Goal: Navigation & Orientation: Find specific page/section

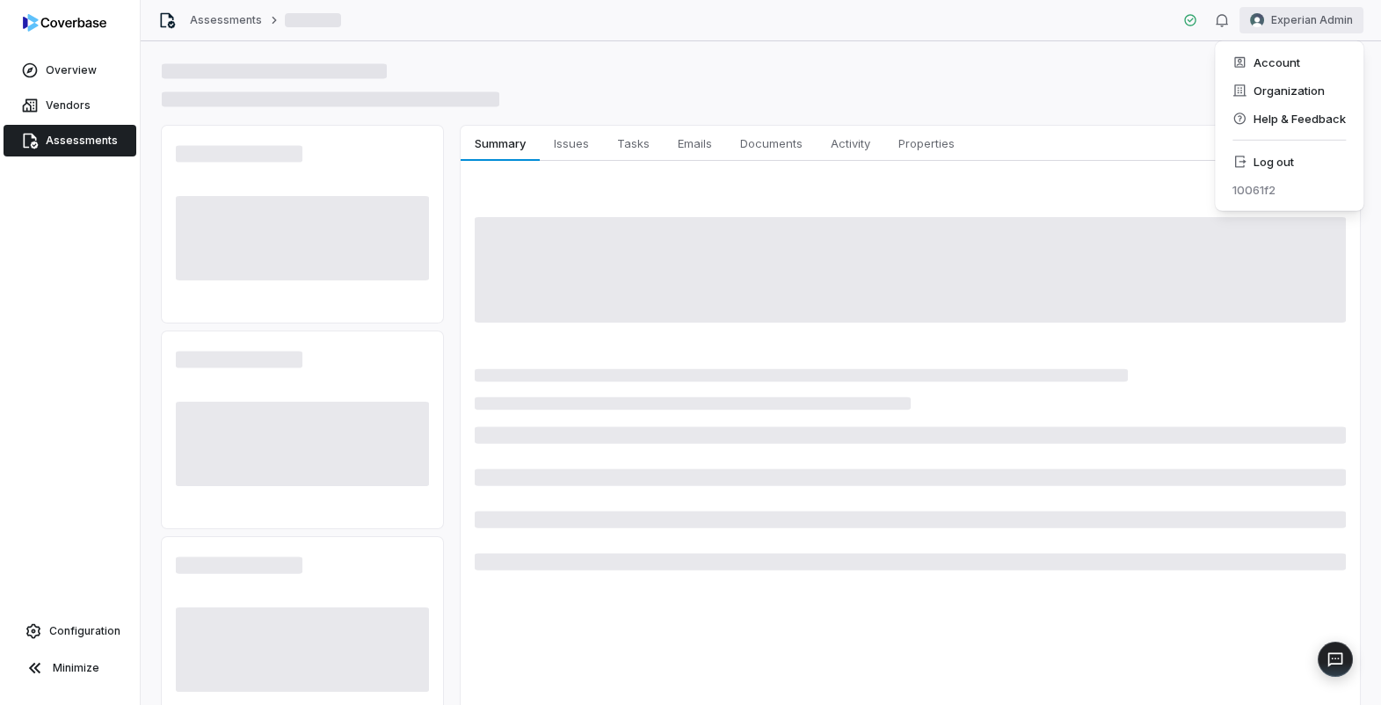
click at [1287, 25] on html "Overview Vendors Assessments Configuration Minimize Assessments Experian Admin …" at bounding box center [690, 352] width 1381 height 705
click at [1316, 172] on div "Log out" at bounding box center [1289, 162] width 134 height 28
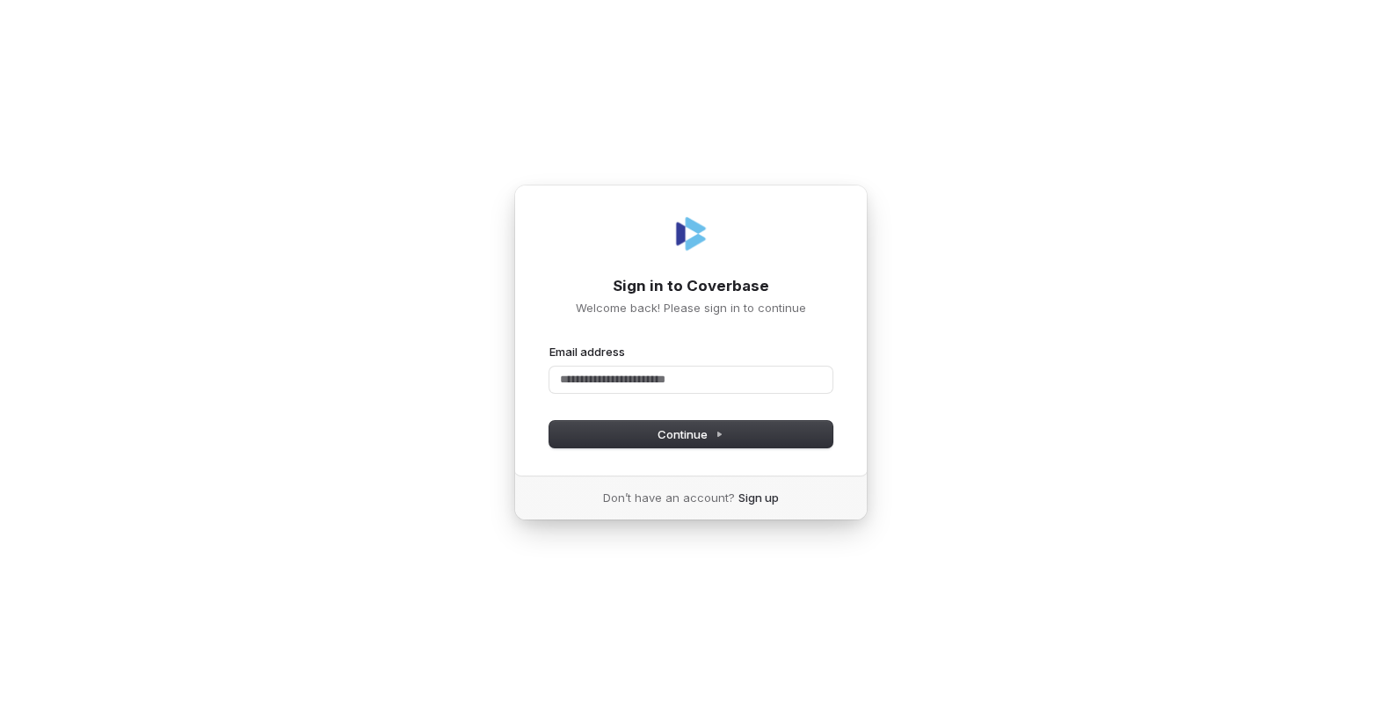
click at [0, 704] on com-1password-button at bounding box center [0, 705] width 0 height 0
type input "**********"
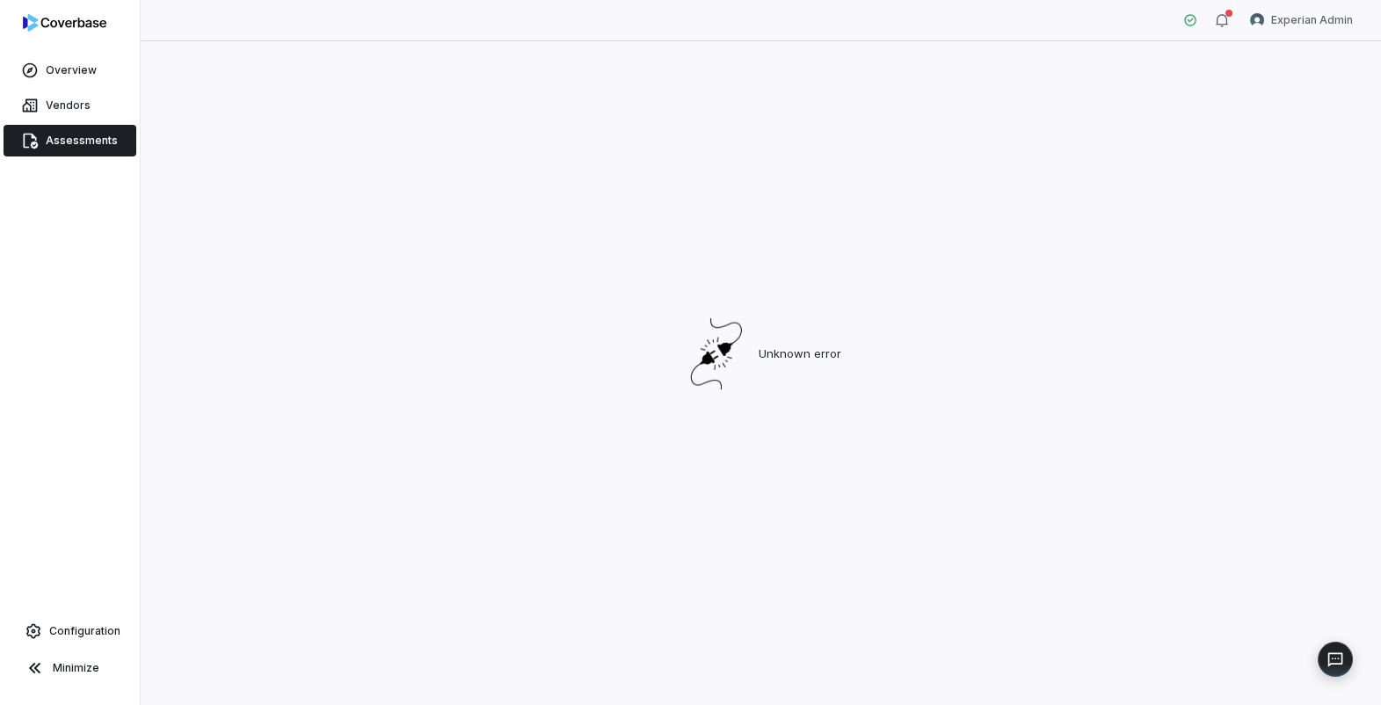
click at [916, 288] on div "Unknown error" at bounding box center [761, 354] width 1198 height 590
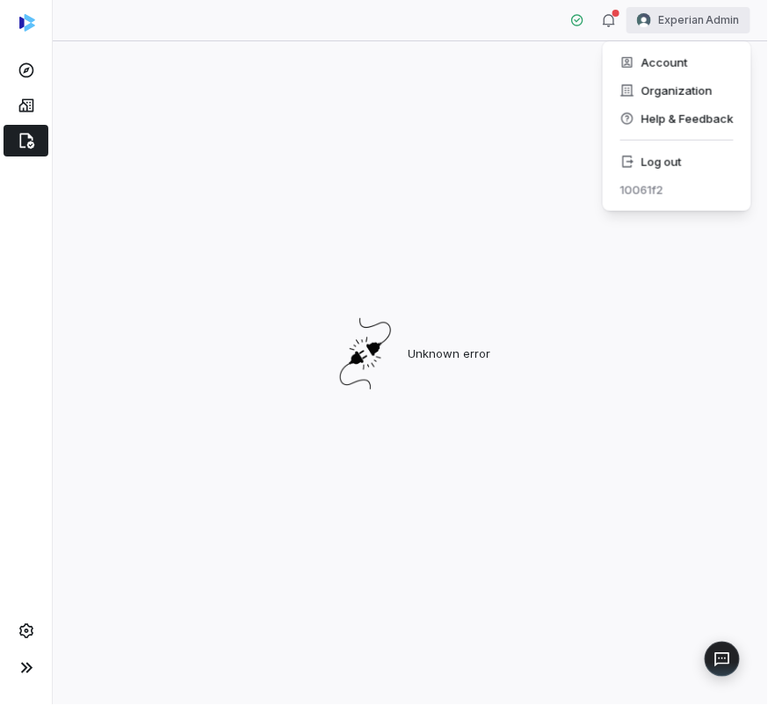
click at [711, 16] on html "Experian Admin Unknown error Swif IQ is processing your app data. Please give u…" at bounding box center [384, 352] width 768 height 705
click at [701, 171] on div "Log out" at bounding box center [677, 162] width 134 height 28
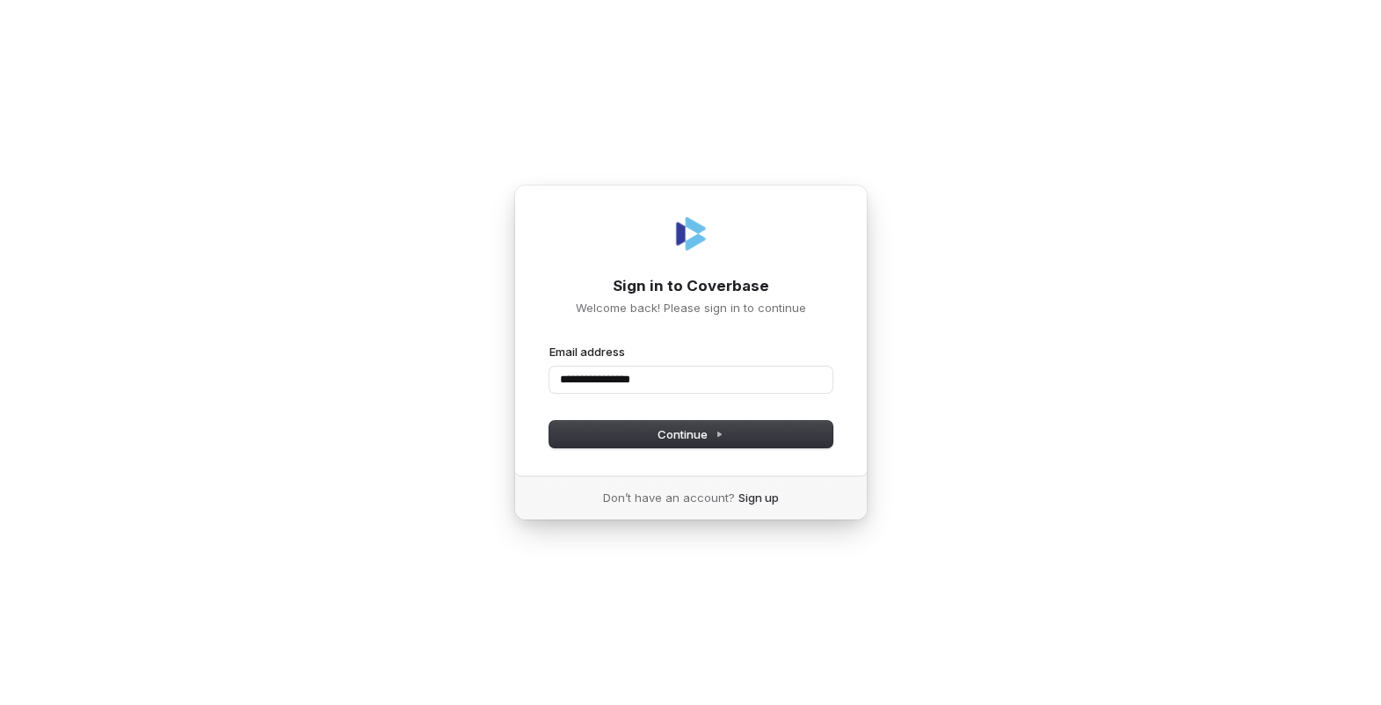
type input "**********"
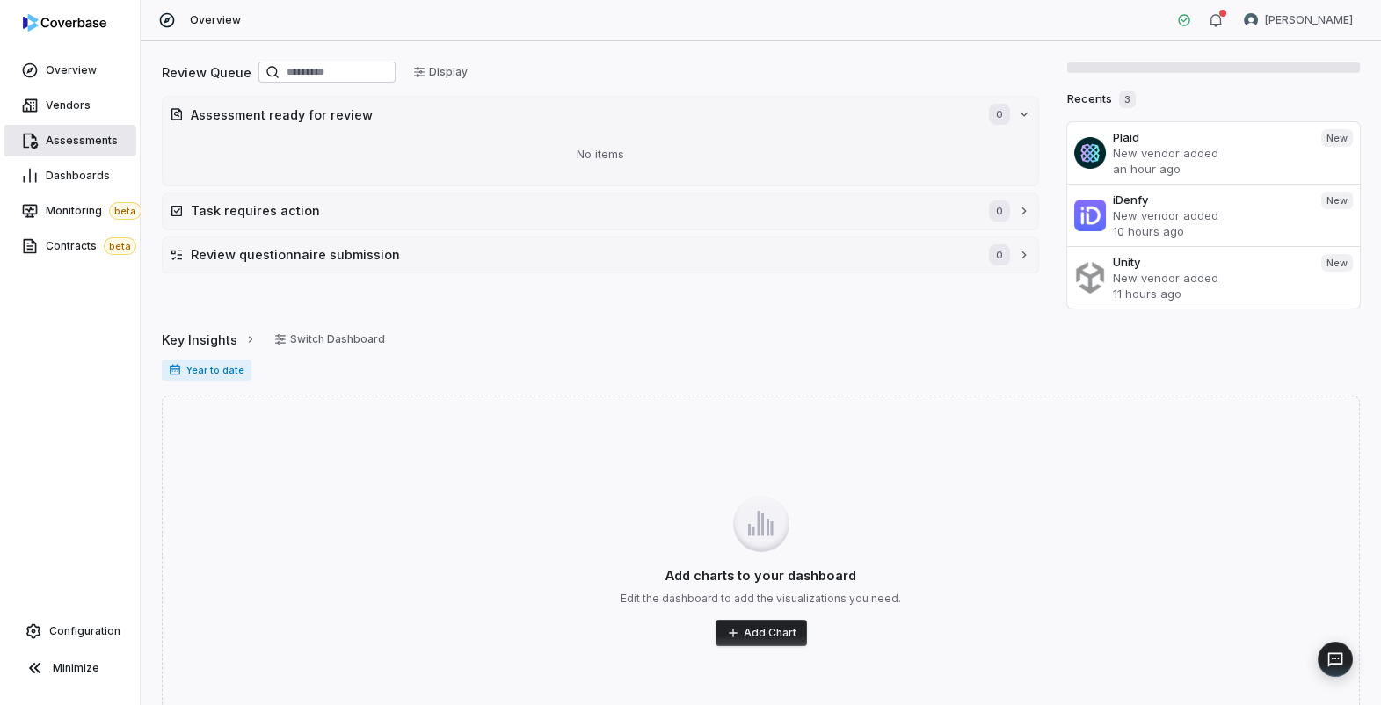
click at [63, 142] on span "Assessments" at bounding box center [82, 141] width 72 height 14
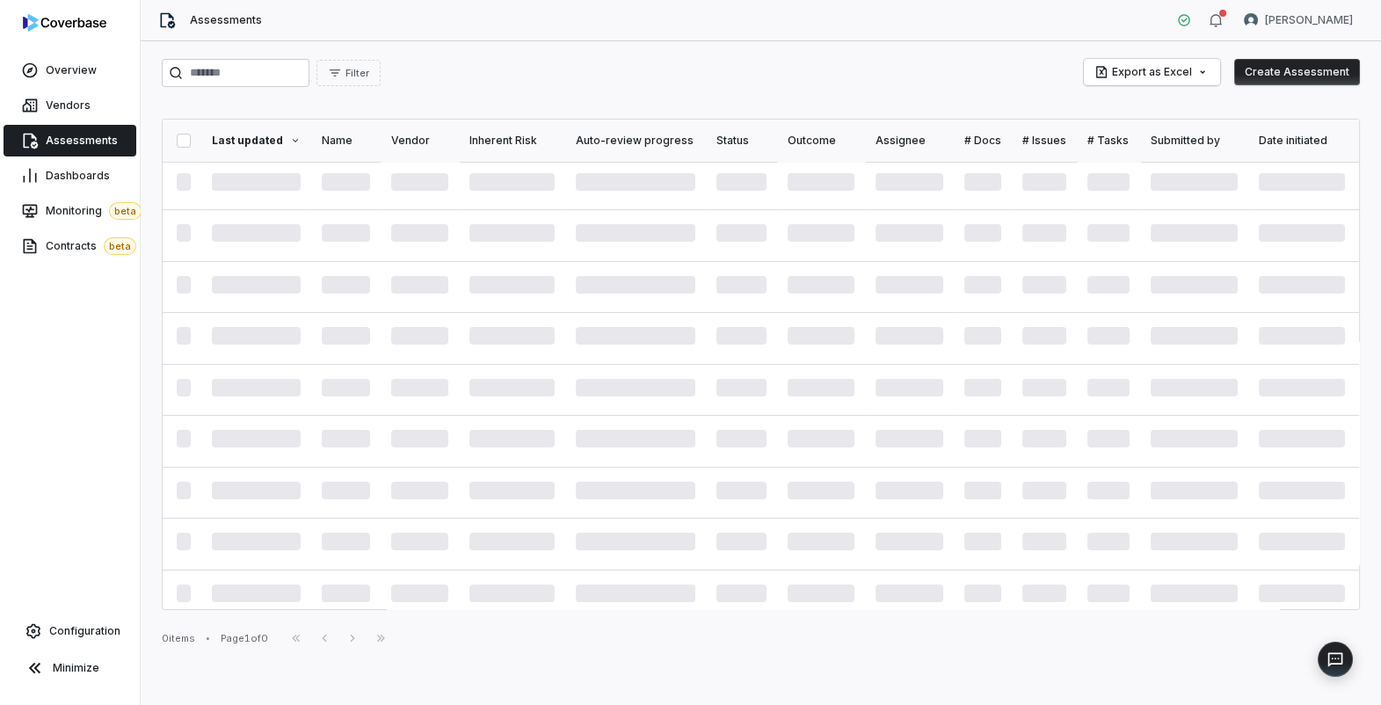
scroll to position [651, 0]
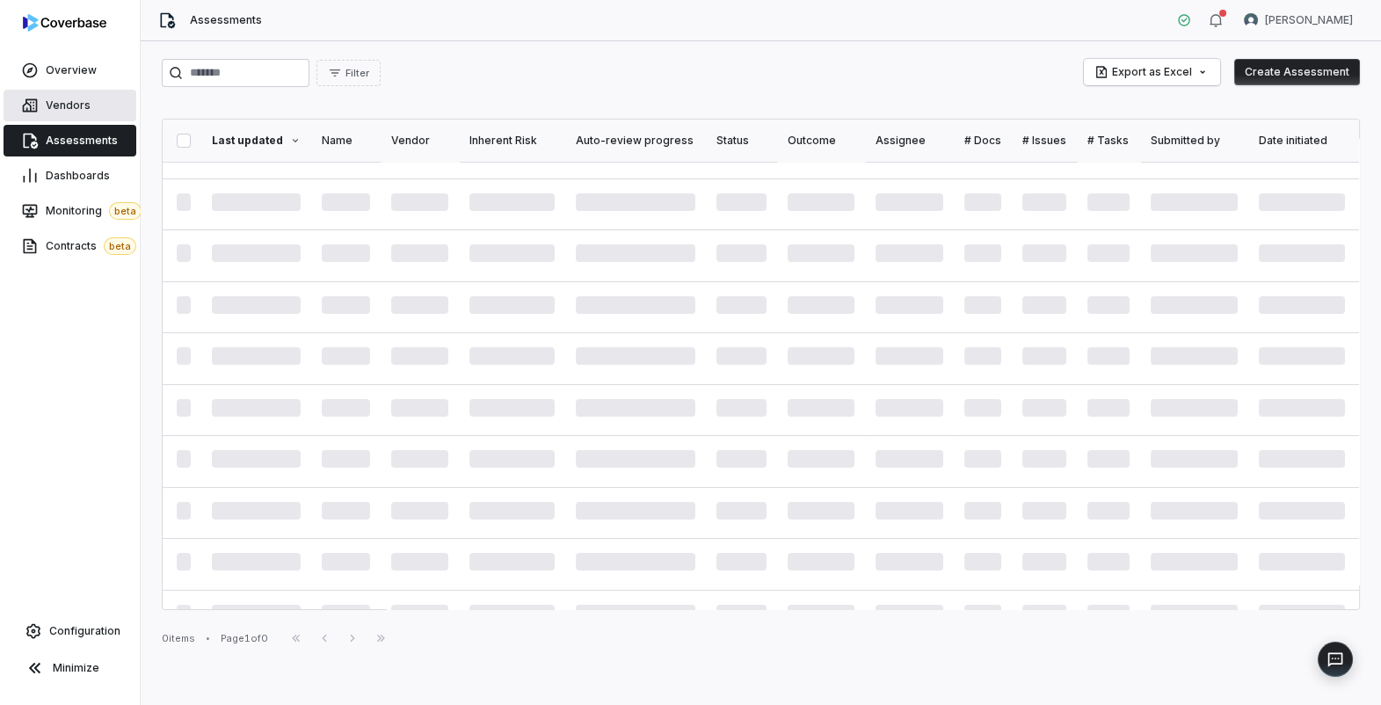
click at [60, 102] on span "Vendors" at bounding box center [68, 105] width 45 height 14
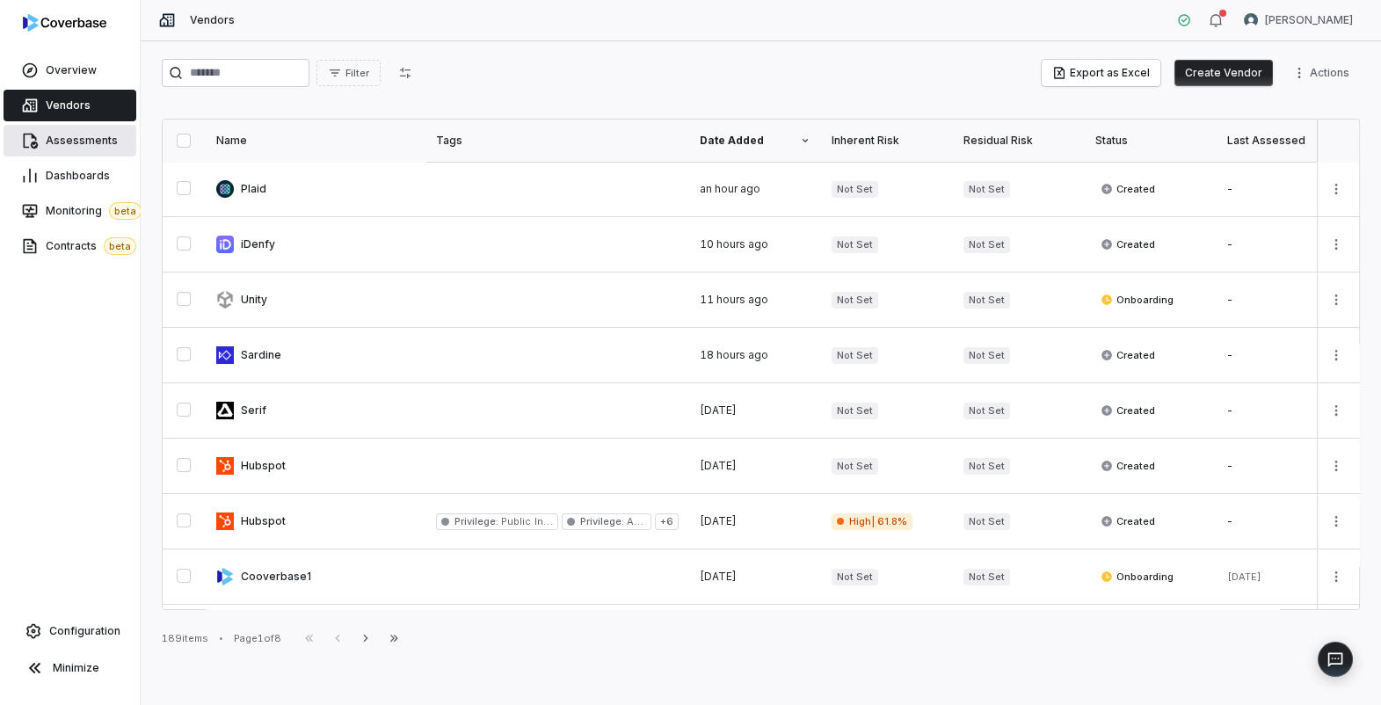
click at [78, 142] on span "Assessments" at bounding box center [82, 141] width 72 height 14
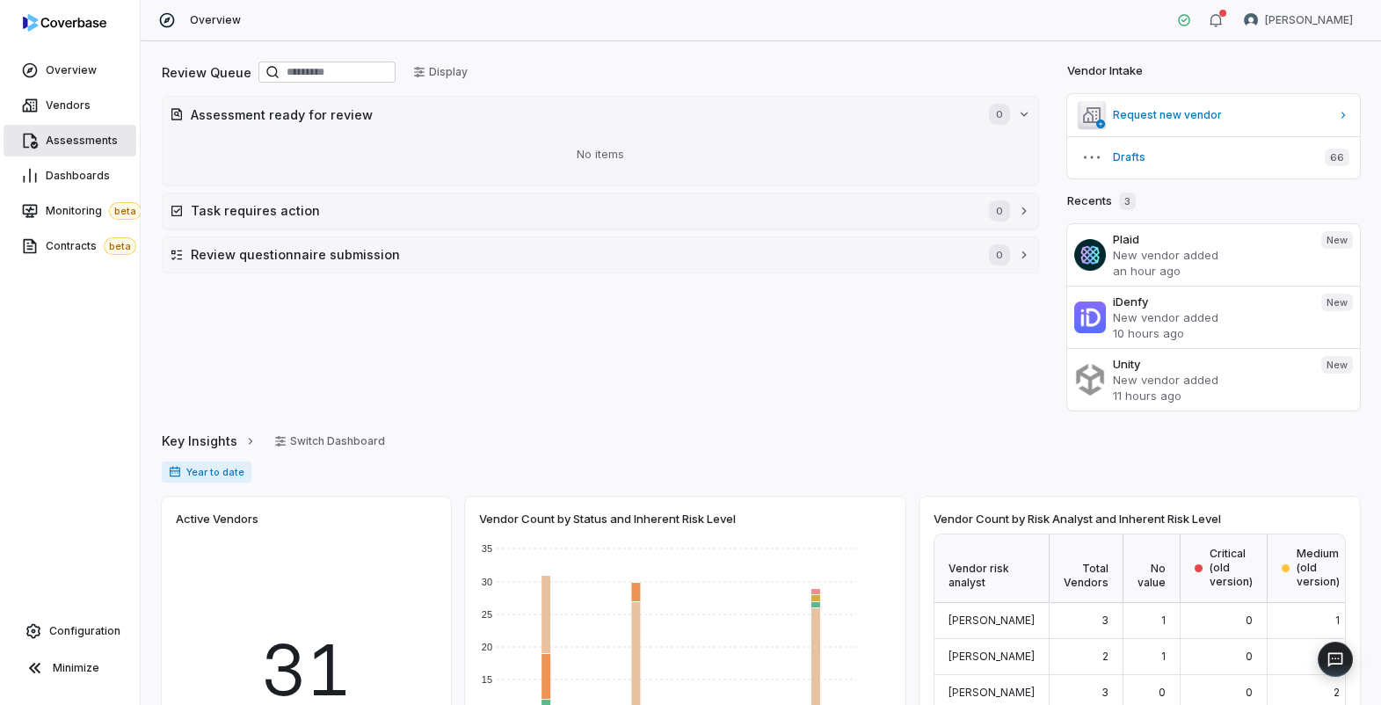
click at [95, 140] on span "Assessments" at bounding box center [82, 141] width 72 height 14
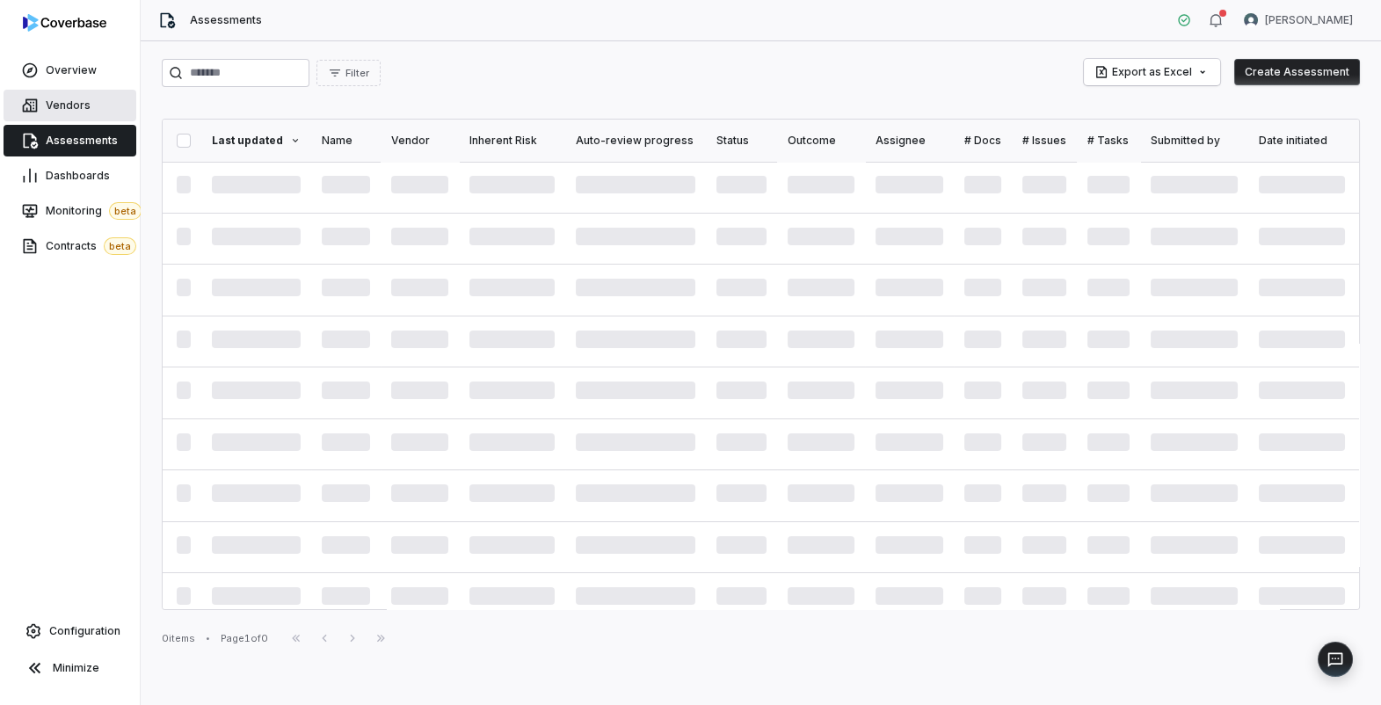
click at [84, 114] on link "Vendors" at bounding box center [70, 106] width 133 height 32
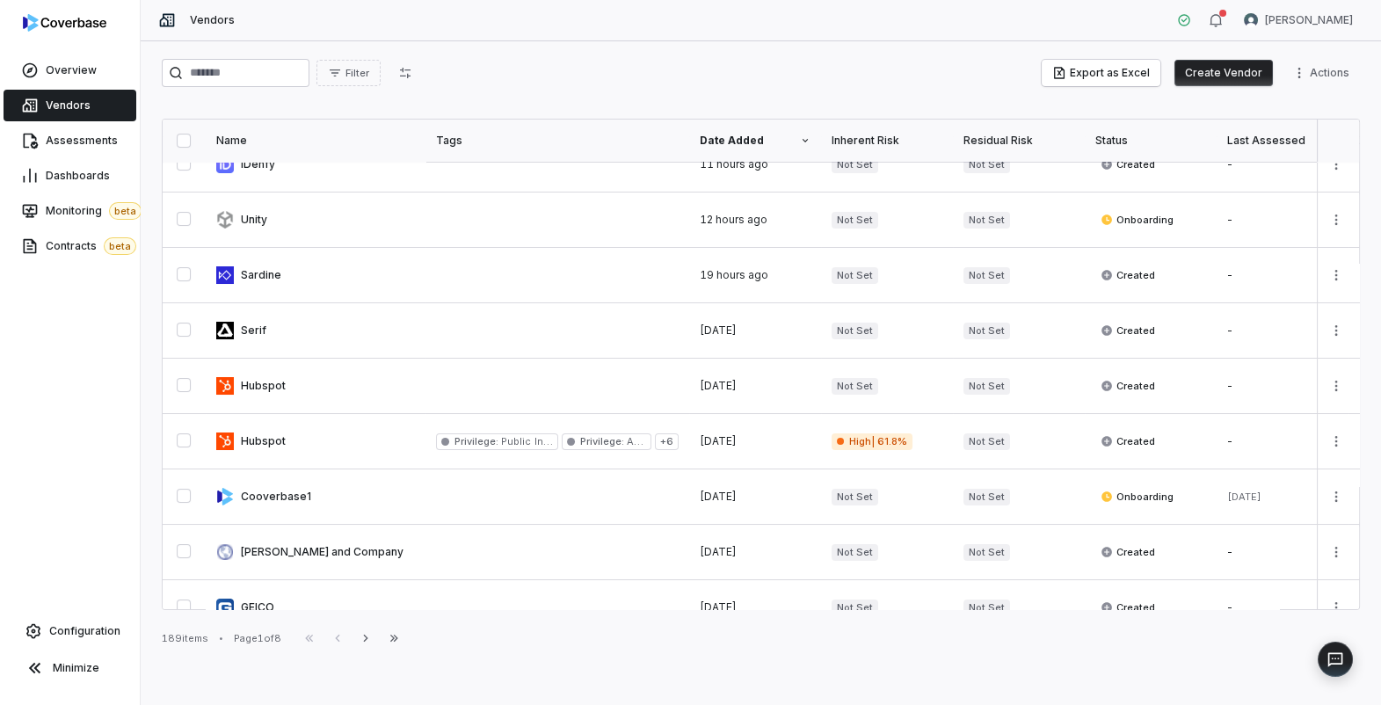
scroll to position [135, 0]
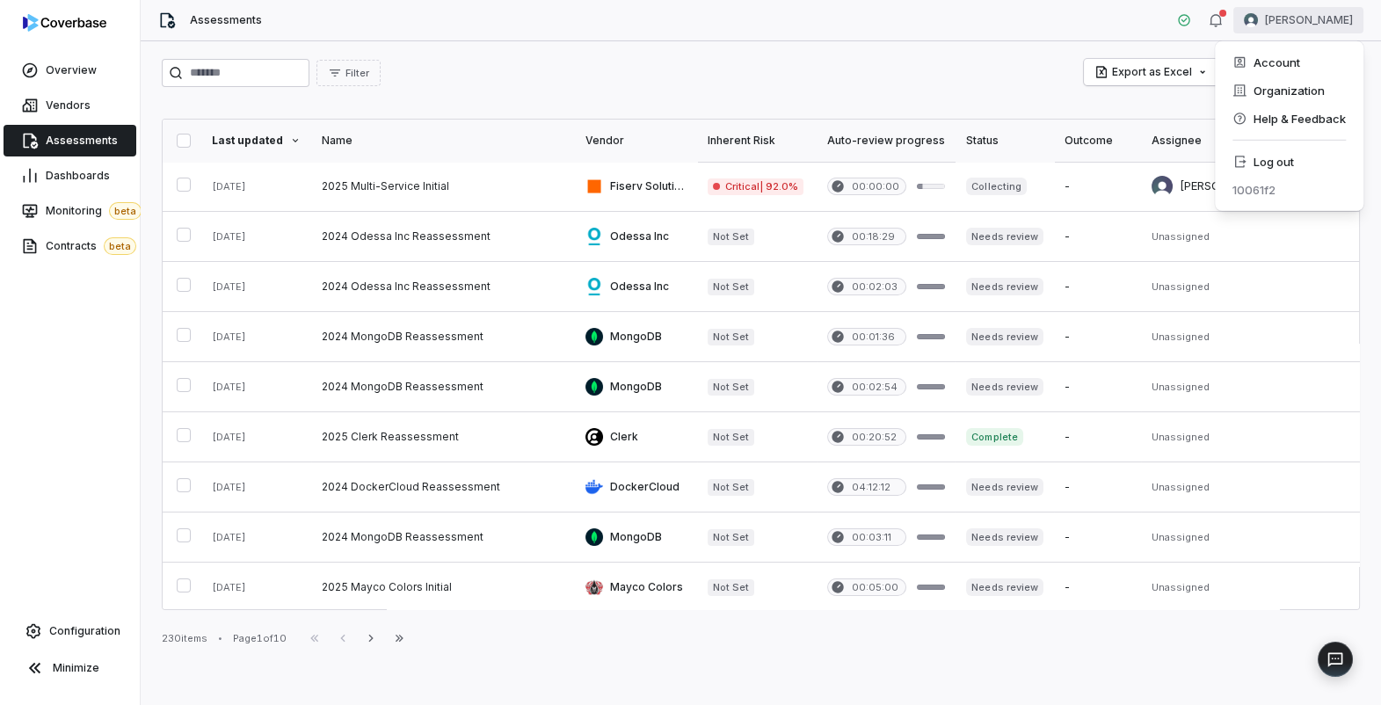
click at [1307, 20] on html "Overview Vendors Assessments Dashboards Monitoring beta Contracts beta Configur…" at bounding box center [690, 352] width 1381 height 705
click at [1303, 164] on div "Log out" at bounding box center [1289, 162] width 134 height 28
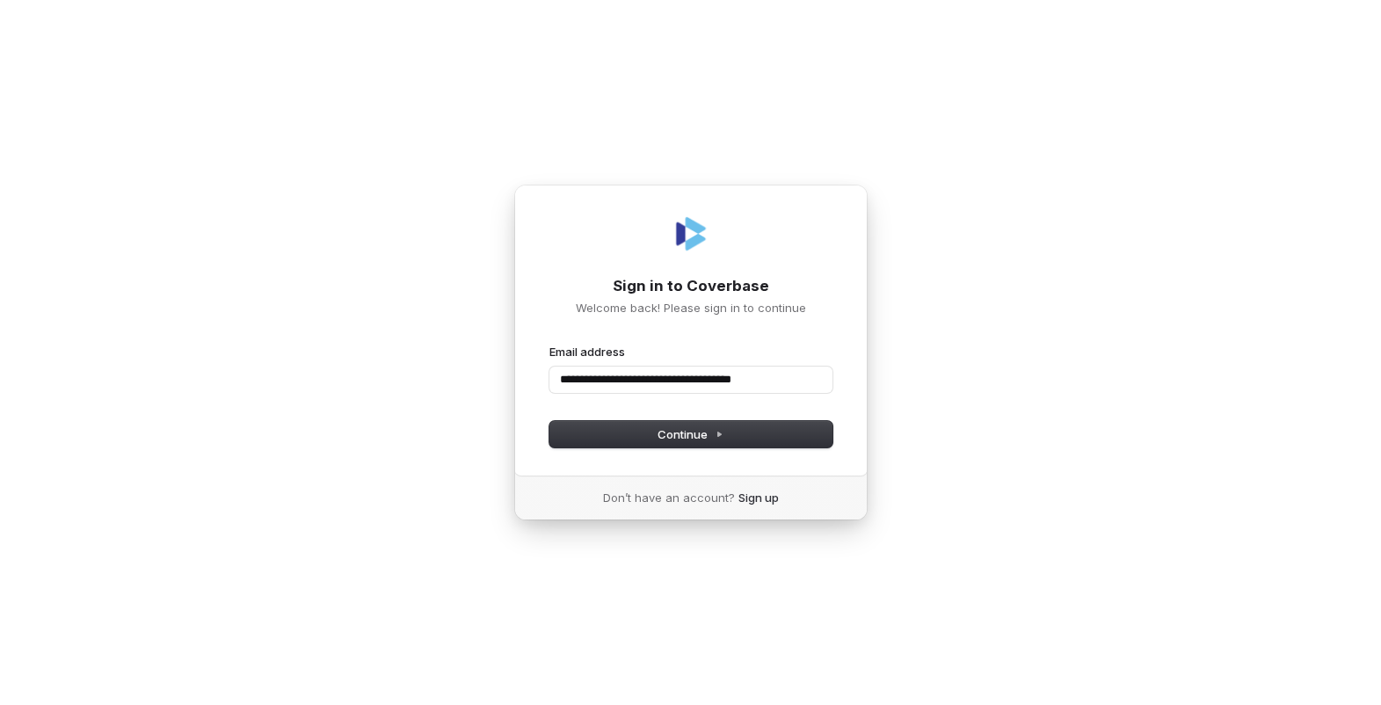
type input "**********"
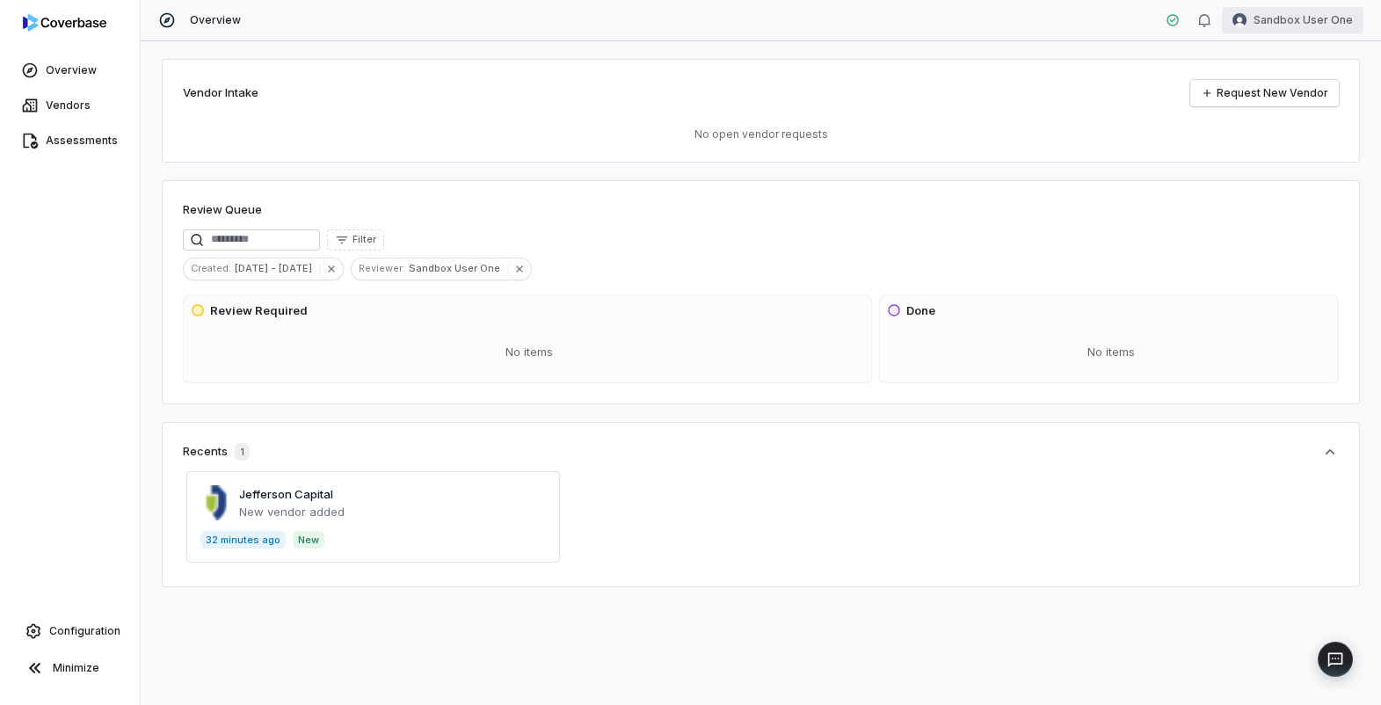
click at [1294, 25] on html "Overview Vendors Assessments Configuration Minimize Overview Sandbox User One V…" at bounding box center [690, 352] width 1381 height 705
click at [1296, 161] on div "Log out" at bounding box center [1289, 162] width 134 height 28
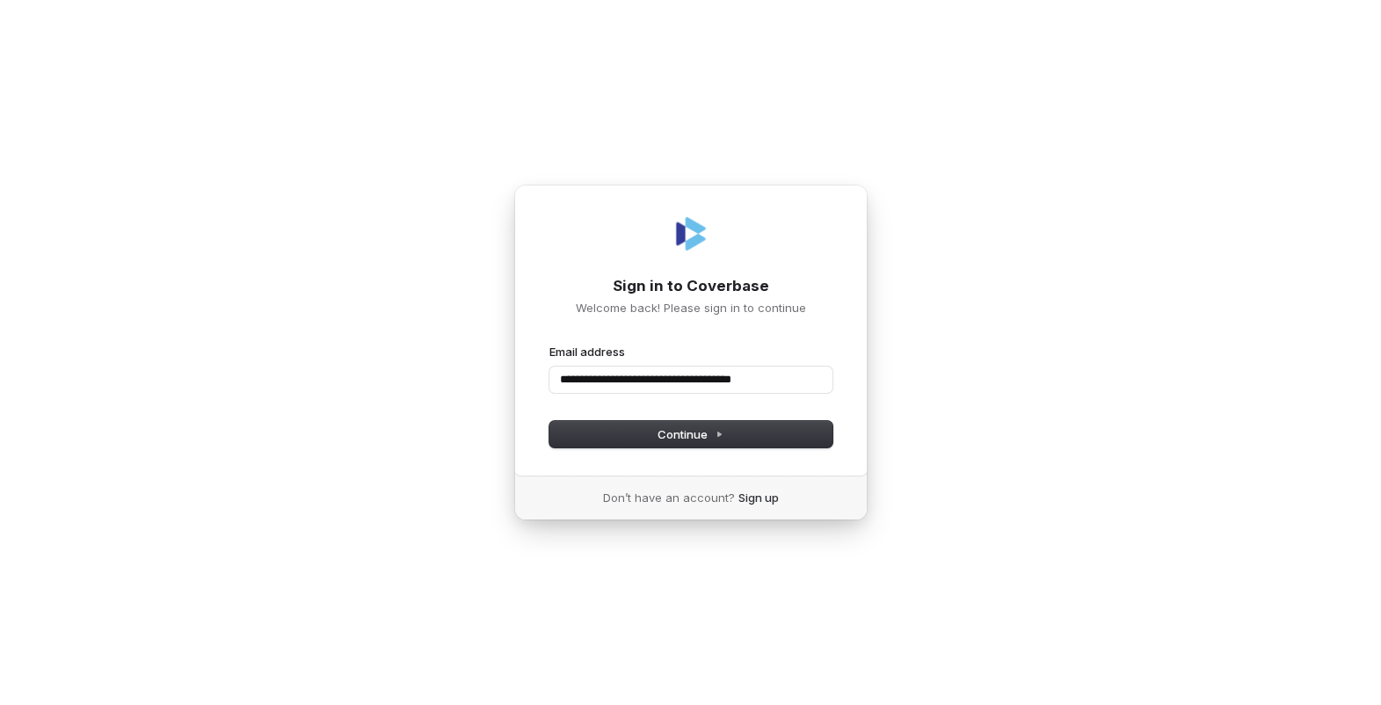
type input "**********"
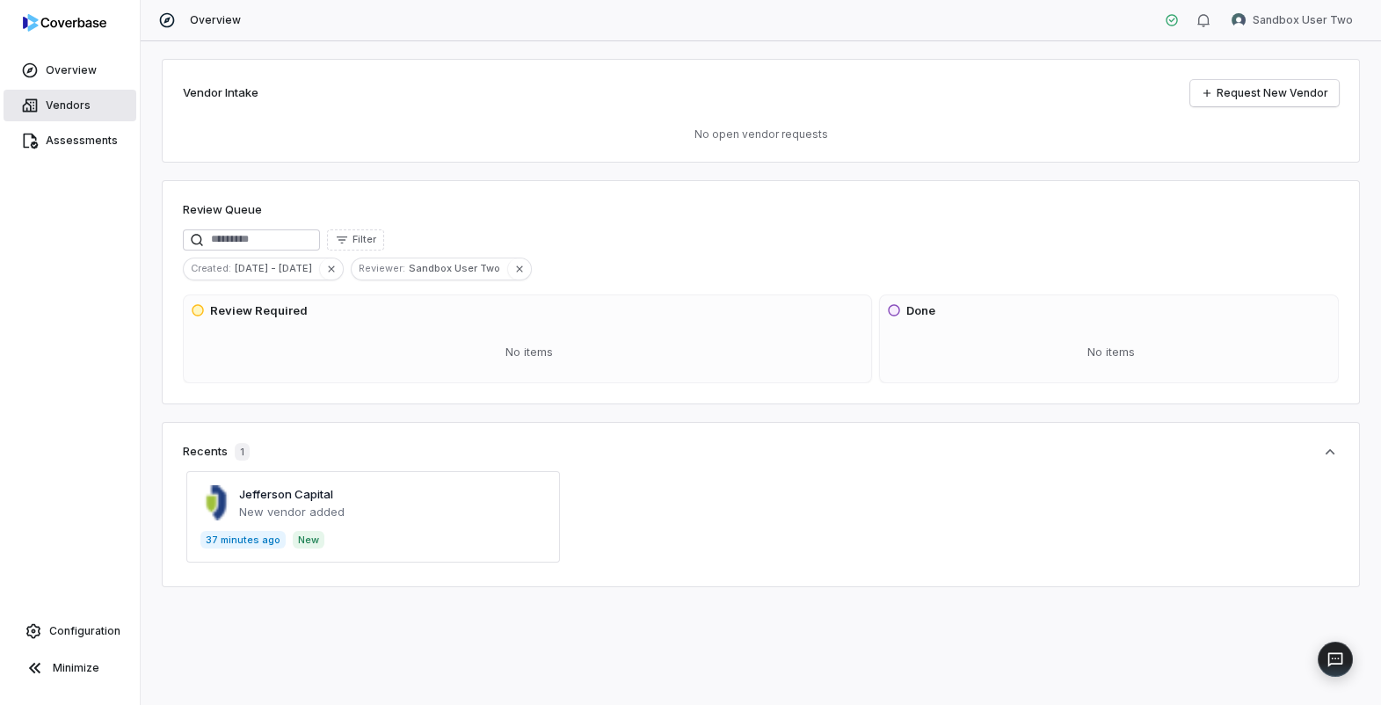
click at [70, 120] on link "Vendors" at bounding box center [70, 106] width 133 height 32
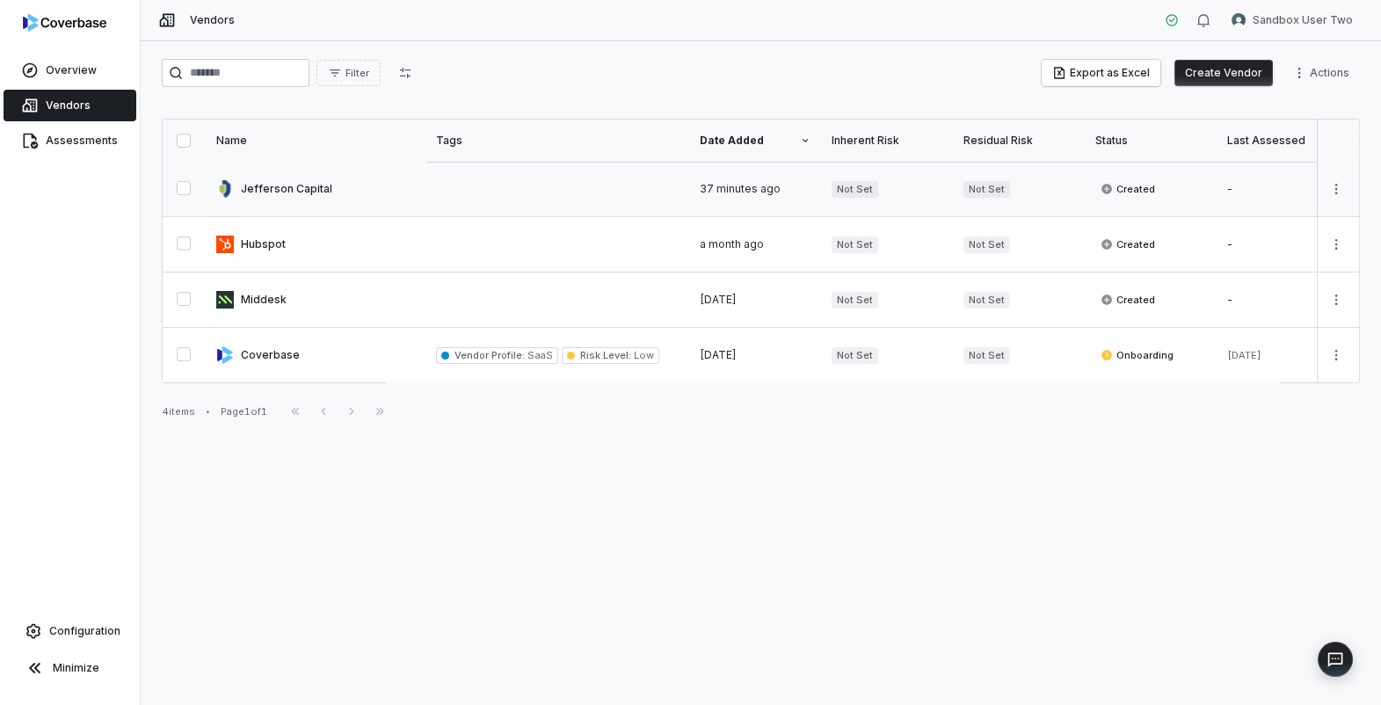
click at [294, 199] on link at bounding box center [316, 189] width 220 height 54
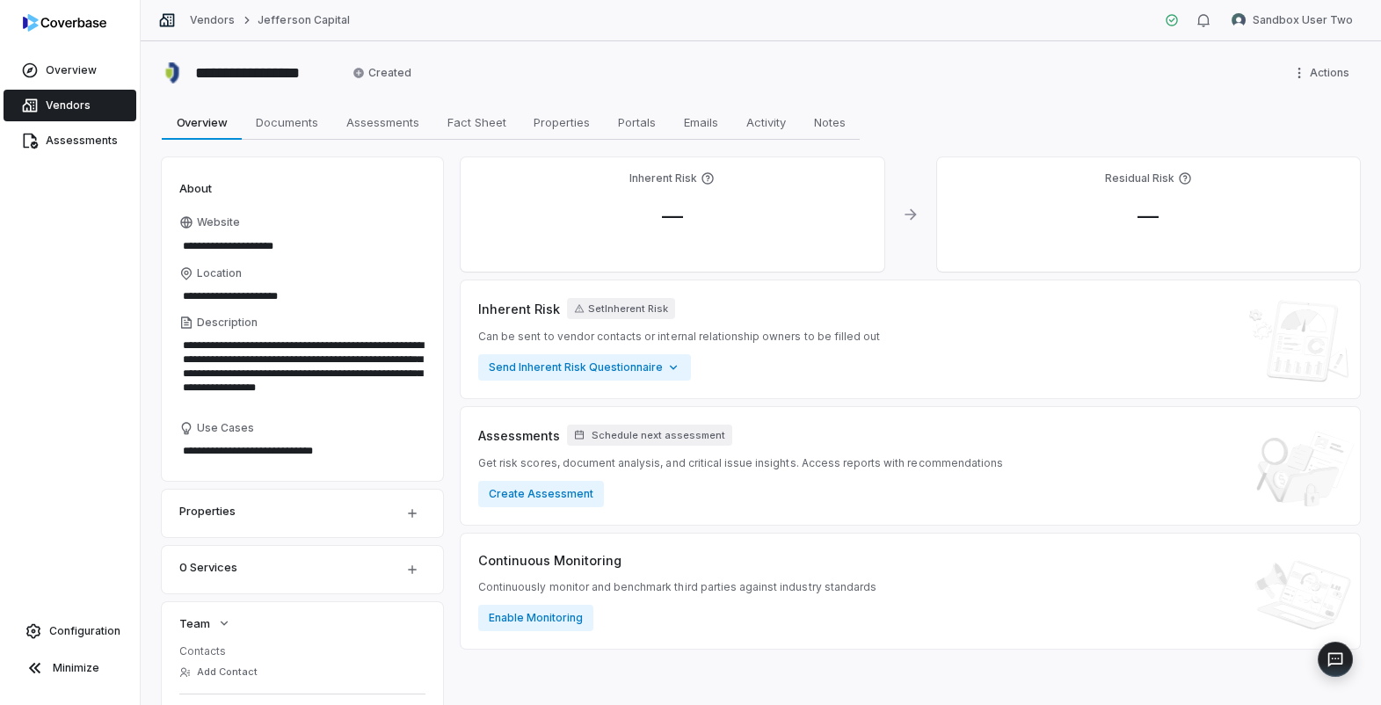
scroll to position [303, 0]
